Goal: Transaction & Acquisition: Purchase product/service

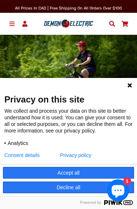
click at [137, 34] on div "Menu Log In COMING SOON E-BIKES" at bounding box center [68, 24] width 137 height 22
click at [133, 42] on div at bounding box center [68, 71] width 137 height 73
click at [130, 47] on div at bounding box center [68, 71] width 137 height 73
click at [126, 59] on div at bounding box center [68, 71] width 137 height 33
click at [133, 74] on div at bounding box center [68, 71] width 137 height 22
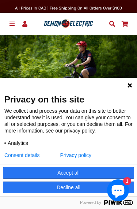
click at [134, 76] on div at bounding box center [68, 71] width 137 height 22
click at [133, 77] on div at bounding box center [68, 71] width 137 height 22
click at [133, 76] on div at bounding box center [68, 71] width 137 height 22
click at [132, 75] on div at bounding box center [68, 71] width 137 height 22
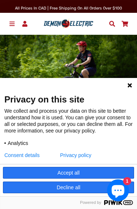
click at [133, 69] on div at bounding box center [68, 71] width 137 height 22
click at [132, 77] on div at bounding box center [68, 71] width 137 height 22
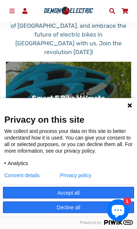
scroll to position [356, 0]
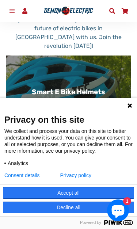
click at [127, 88] on div "Smart E Bike Helmets" at bounding box center [68, 92] width 125 height 8
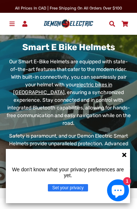
click at [136, 45] on div "Smart E Bike Helmets Our Smart E-Bike Helmets are equipped with state-of-the-ar…" at bounding box center [68, 111] width 137 height 142
click at [131, 46] on div "Smart E Bike Helmets Our Smart E-Bike Helmets are equipped with state-of-the-ar…" at bounding box center [68, 111] width 137 height 142
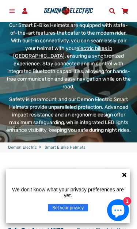
scroll to position [45, 0]
click at [128, 40] on p "Our Smart E-Bike Helmets are equipped with state-of-the-art features that cater…" at bounding box center [68, 56] width 125 height 69
click at [127, 38] on p "Our Smart E-Bike Helmets are equipped with state-of-the-art features that cater…" at bounding box center [68, 56] width 125 height 69
click at [126, 40] on p "Our Smart E-Bike Helmets are equipped with state-of-the-art features that cater…" at bounding box center [68, 56] width 125 height 69
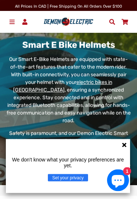
scroll to position [0, 0]
